Goal: Task Accomplishment & Management: Manage account settings

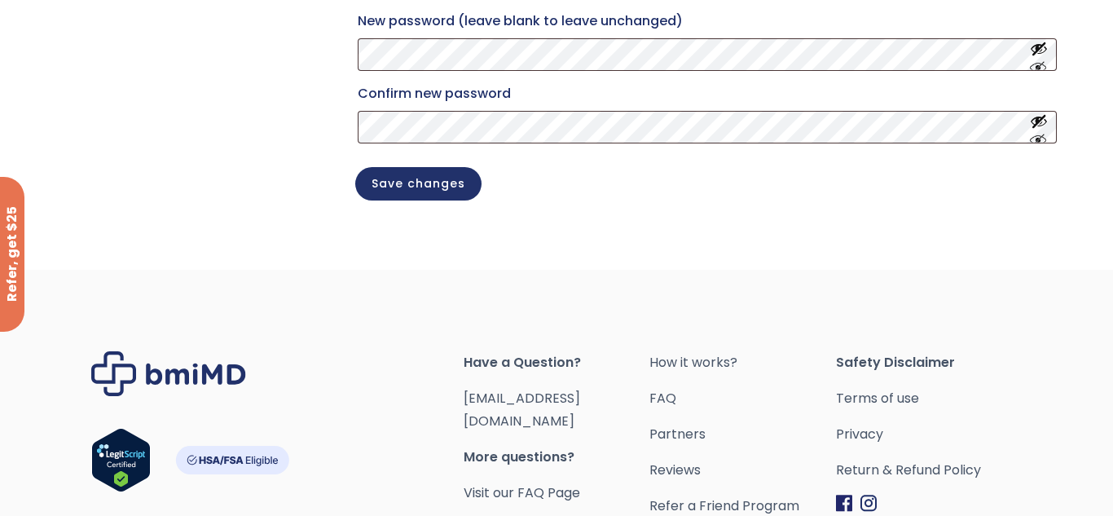
scroll to position [591, 0]
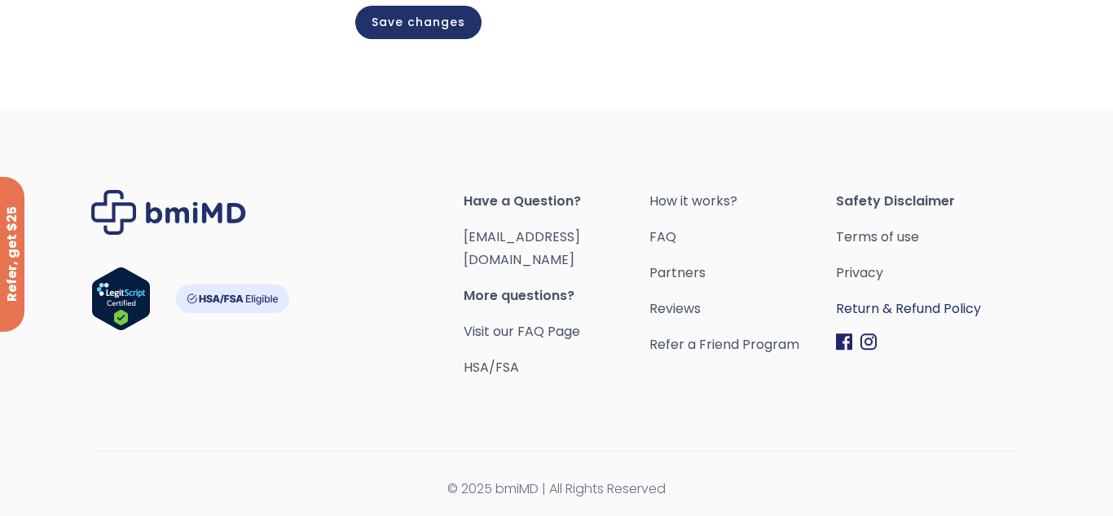
click at [947, 320] on link "Return & Refund Policy" at bounding box center [929, 308] width 186 height 23
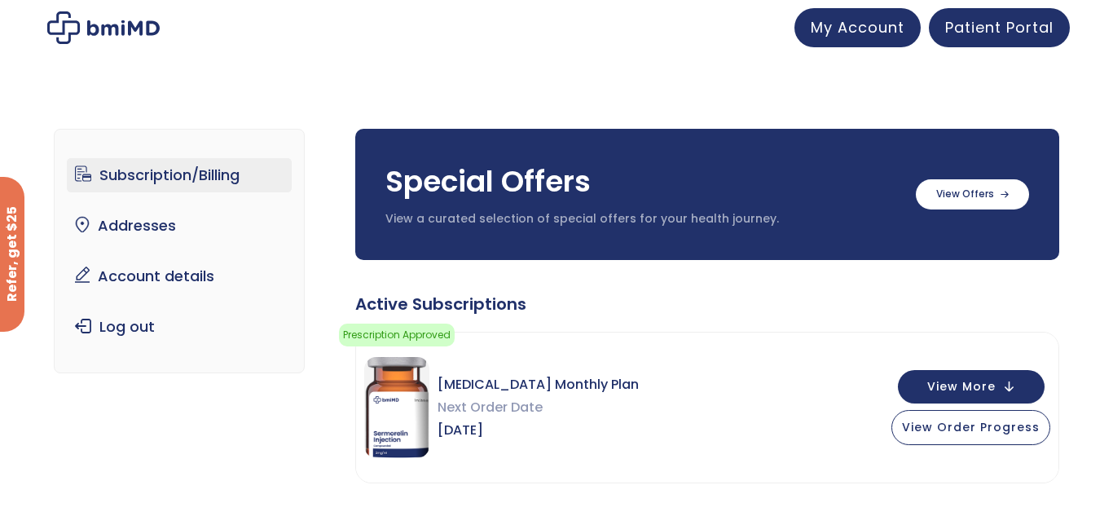
click at [161, 180] on link "Subscription/Billing" at bounding box center [180, 175] width 226 height 34
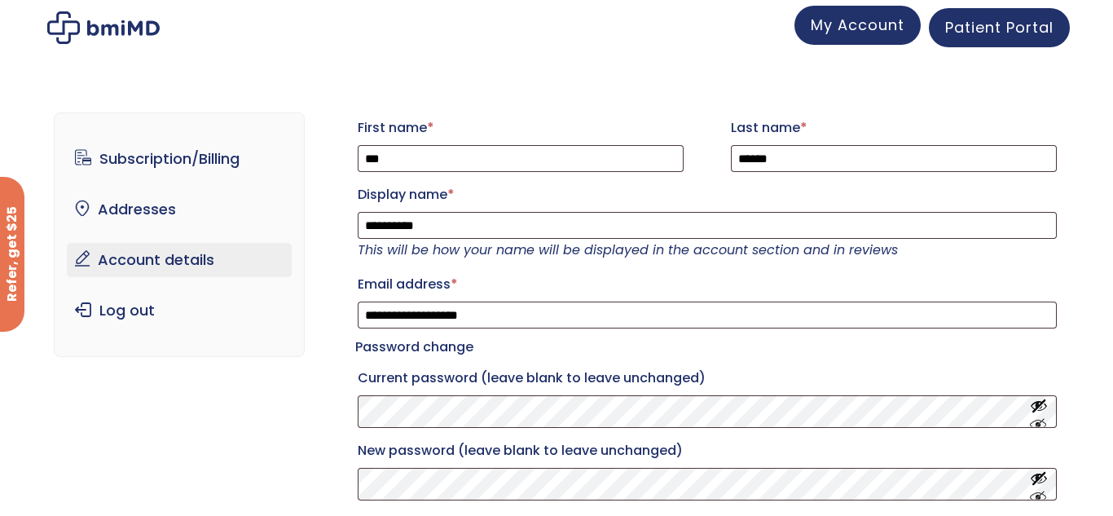
click at [871, 19] on span "My Account" at bounding box center [858, 25] width 94 height 20
click at [855, 24] on span "My Account" at bounding box center [858, 25] width 94 height 20
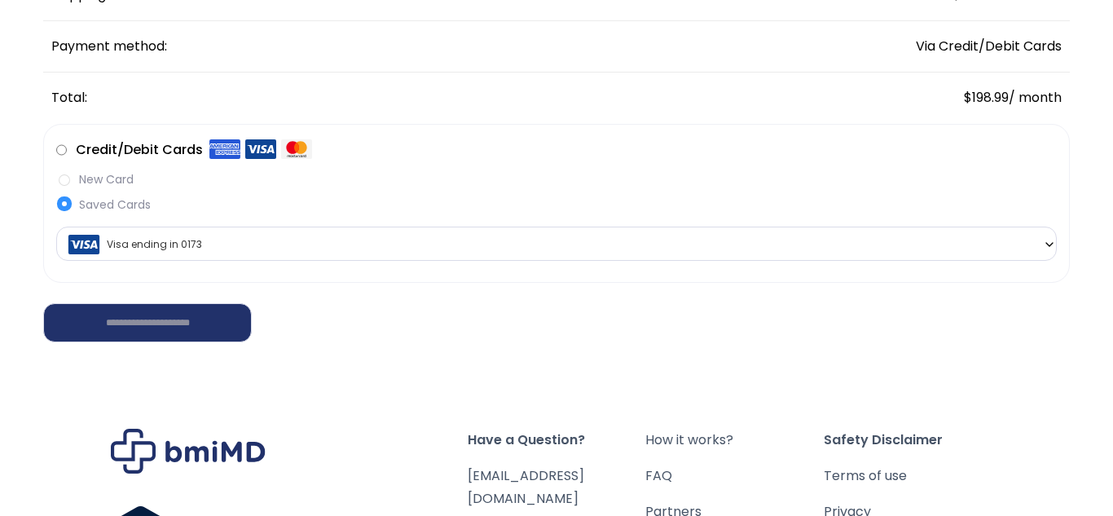
scroll to position [401, 0]
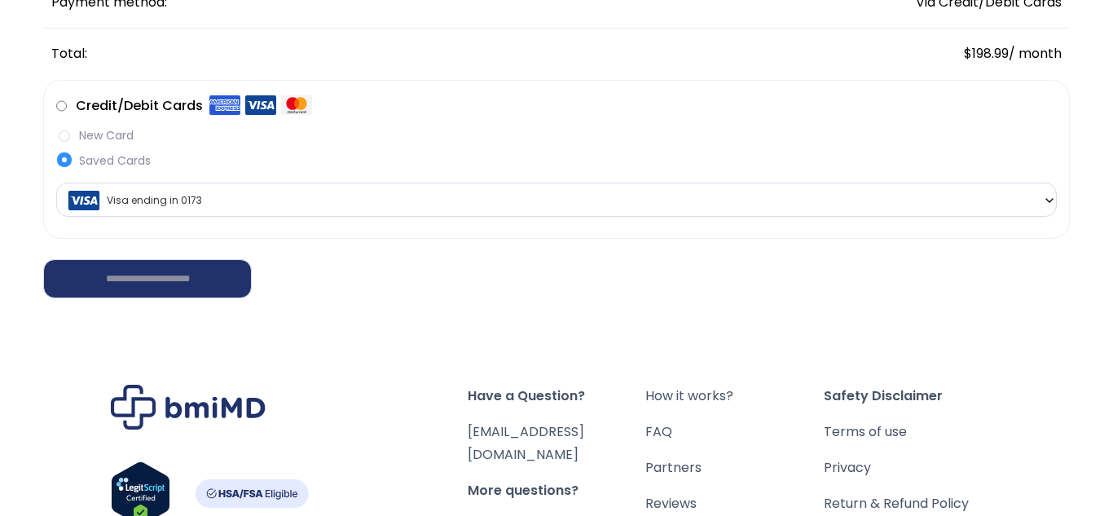
click at [64, 136] on label "New Card" at bounding box center [556, 135] width 1000 height 17
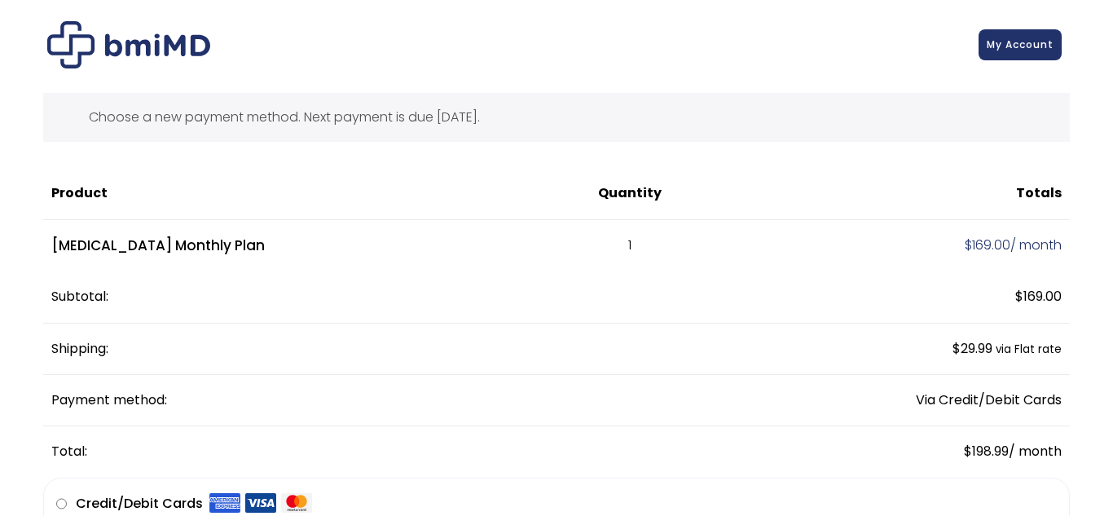
scroll to position [0, 0]
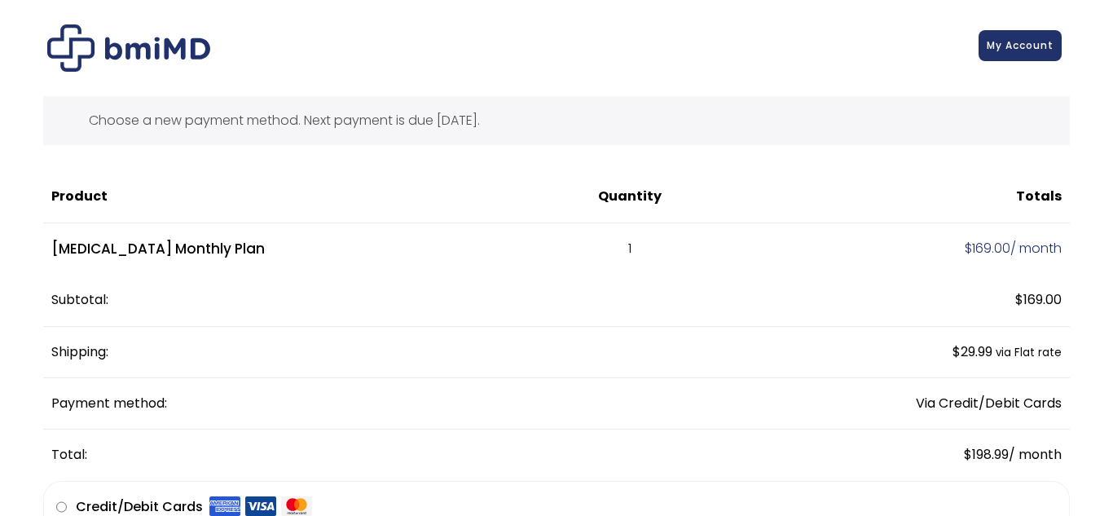
click at [1011, 60] on link "My Account" at bounding box center [1019, 45] width 83 height 31
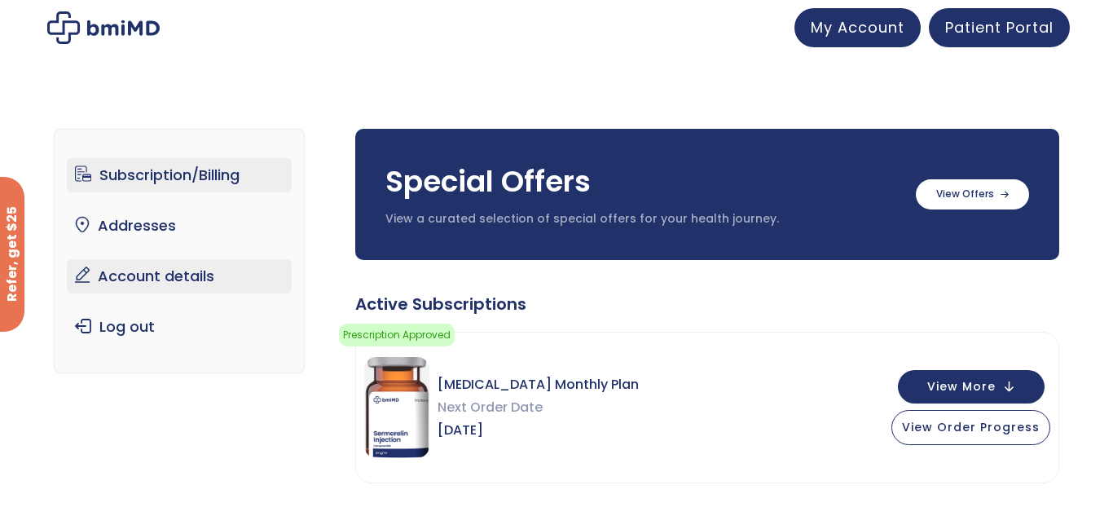
click at [181, 279] on link "Account details" at bounding box center [180, 276] width 226 height 34
